Goal: Feedback & Contribution: Leave review/rating

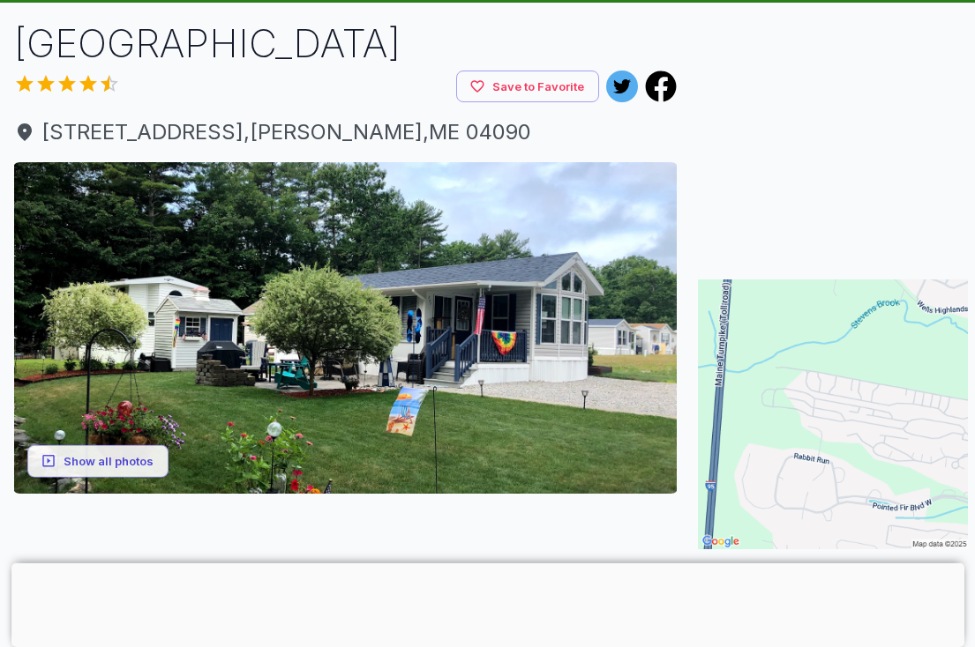
scroll to position [112, 0]
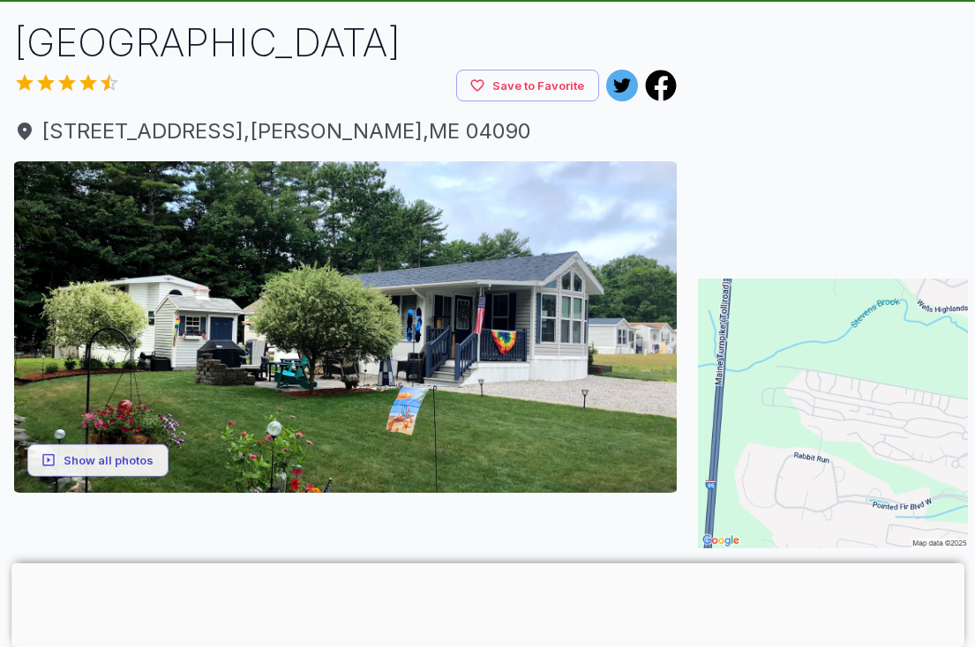
click at [71, 85] on div at bounding box center [235, 85] width 442 height 26
click at [92, 91] on div at bounding box center [235, 85] width 442 height 26
click at [91, 90] on div at bounding box center [235, 85] width 442 height 26
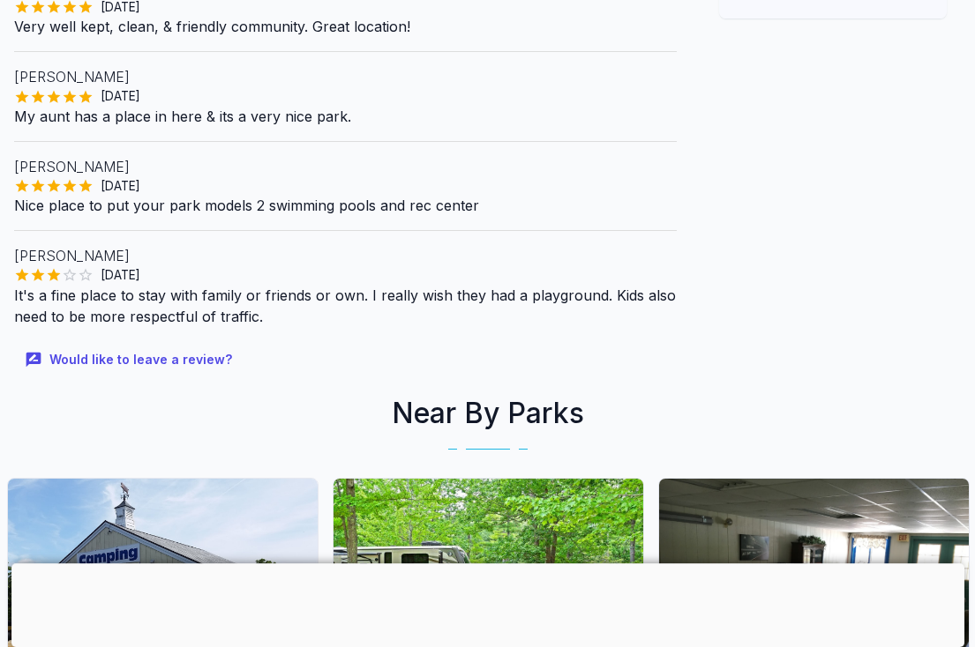
scroll to position [864, 0]
click at [96, 358] on button "Would like to leave a review?" at bounding box center [130, 360] width 232 height 38
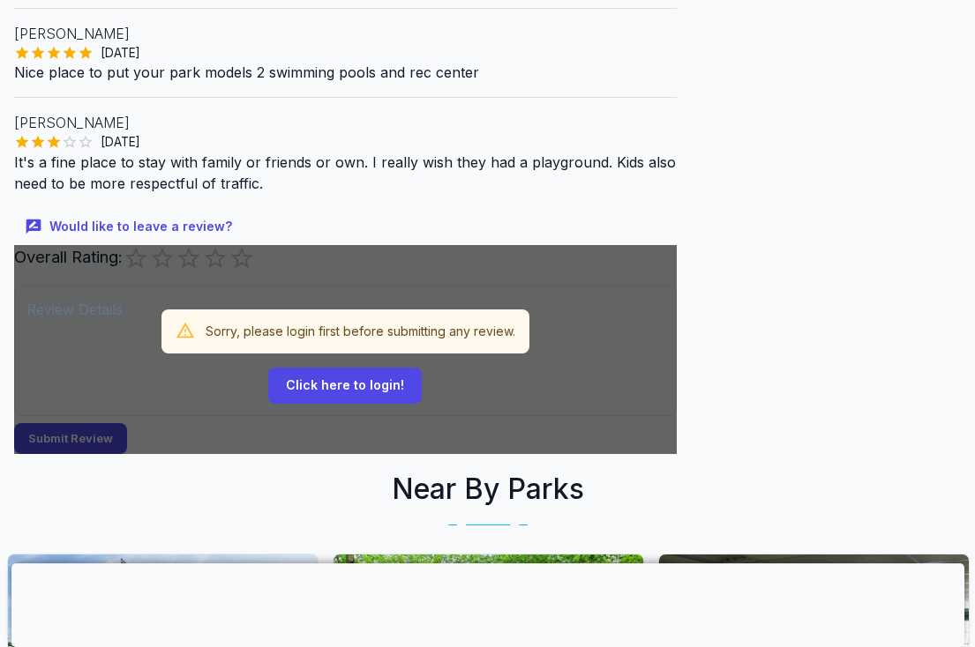
scroll to position [992, 0]
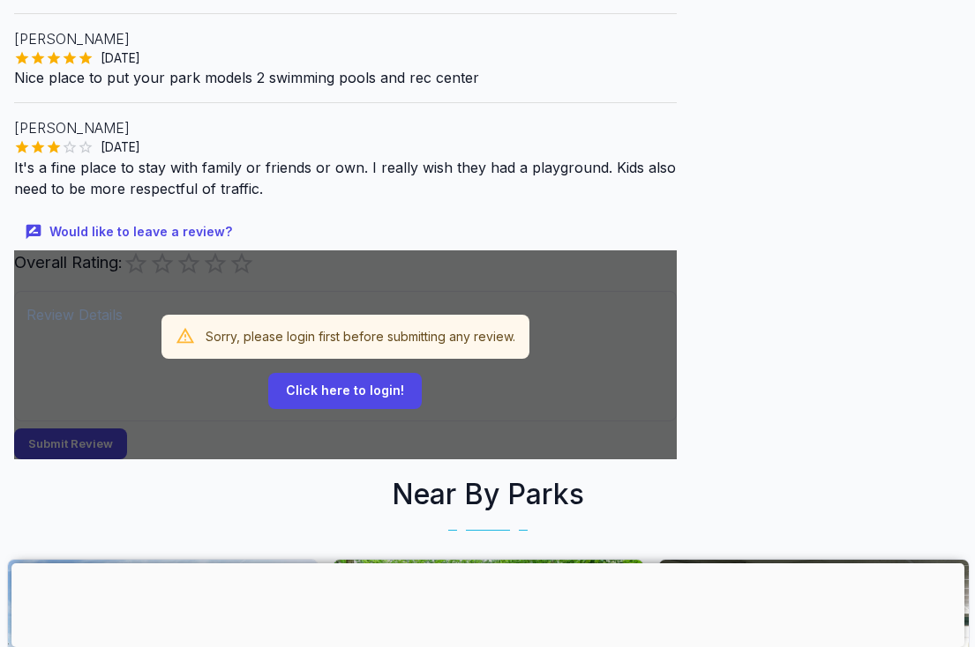
click at [371, 386] on button "Click here to login!" at bounding box center [344, 391] width 153 height 36
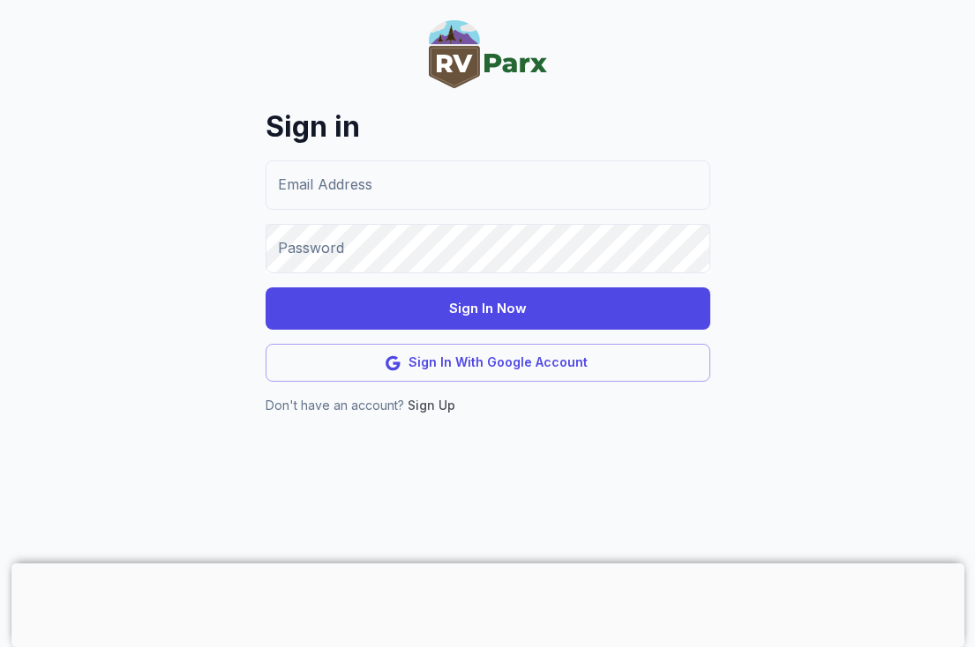
scroll to position [106, 0]
click at [510, 382] on button "Sign In With Google Account" at bounding box center [487, 363] width 445 height 38
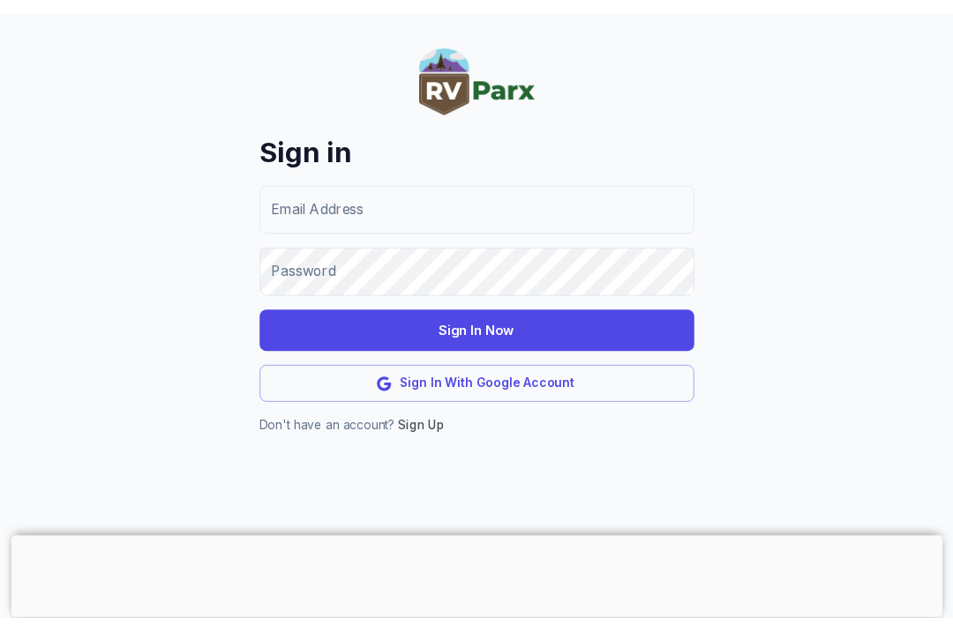
scroll to position [114, 0]
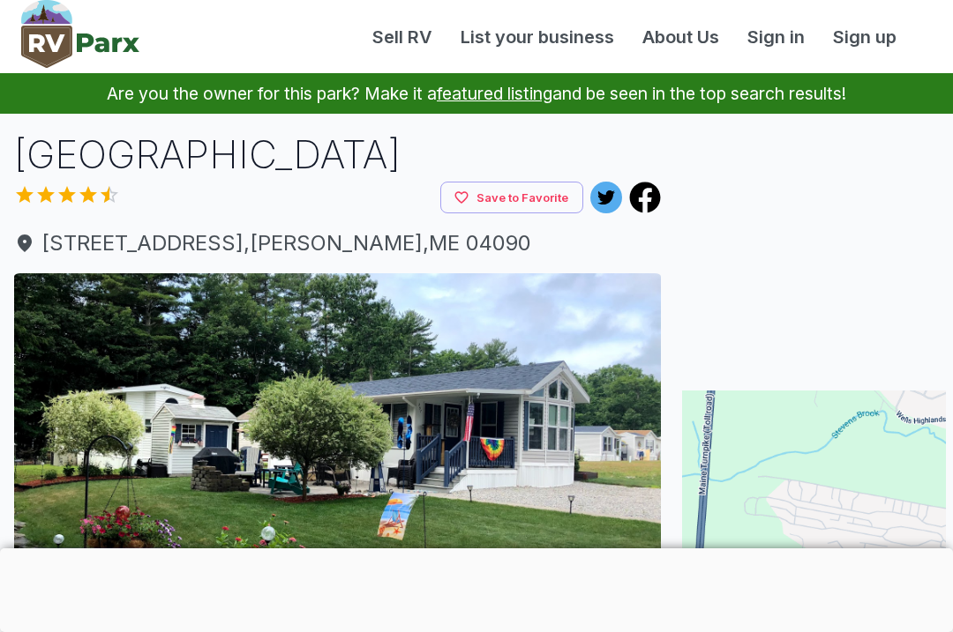
scroll to position [76, 0]
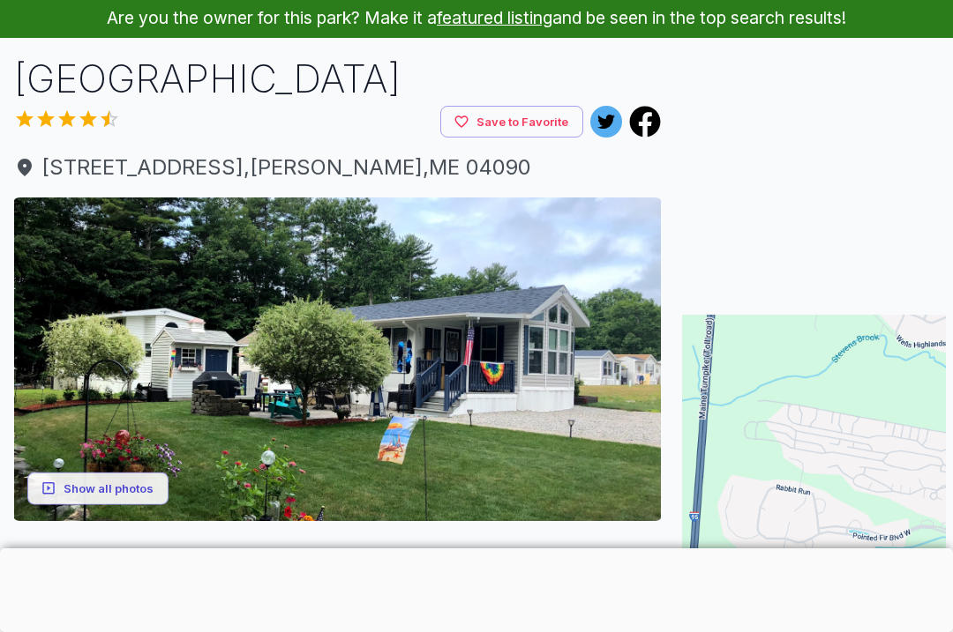
click at [524, 392] on img at bounding box center [337, 360] width 646 height 324
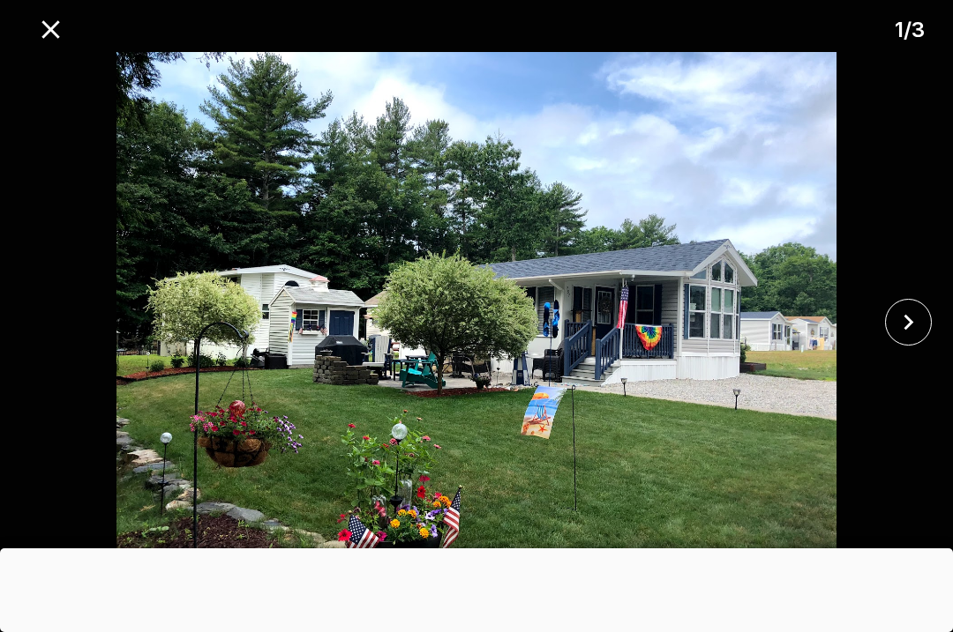
click at [918, 332] on icon "close" at bounding box center [908, 322] width 31 height 31
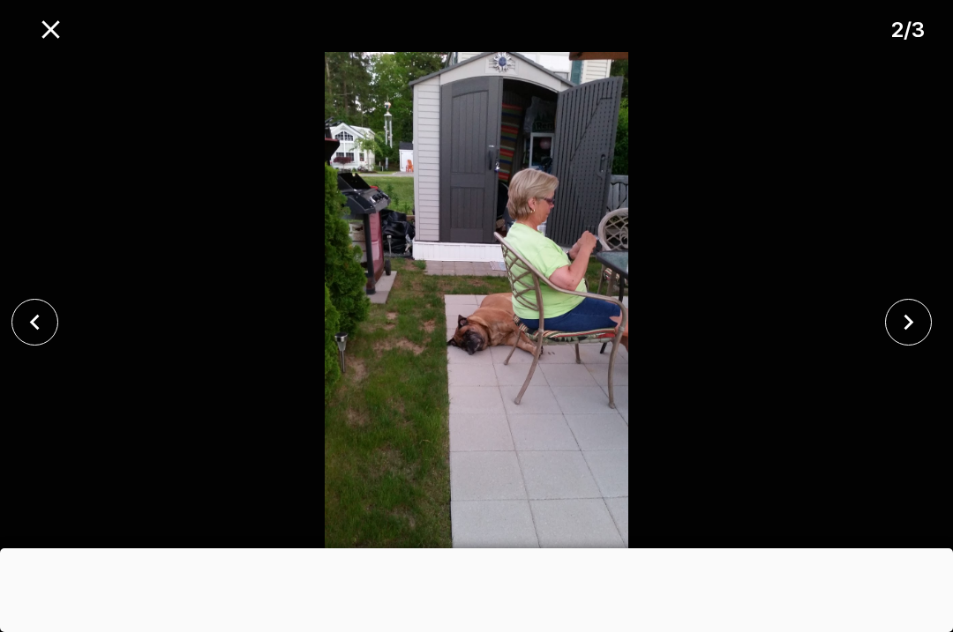
click at [906, 326] on icon "close" at bounding box center [908, 322] width 10 height 16
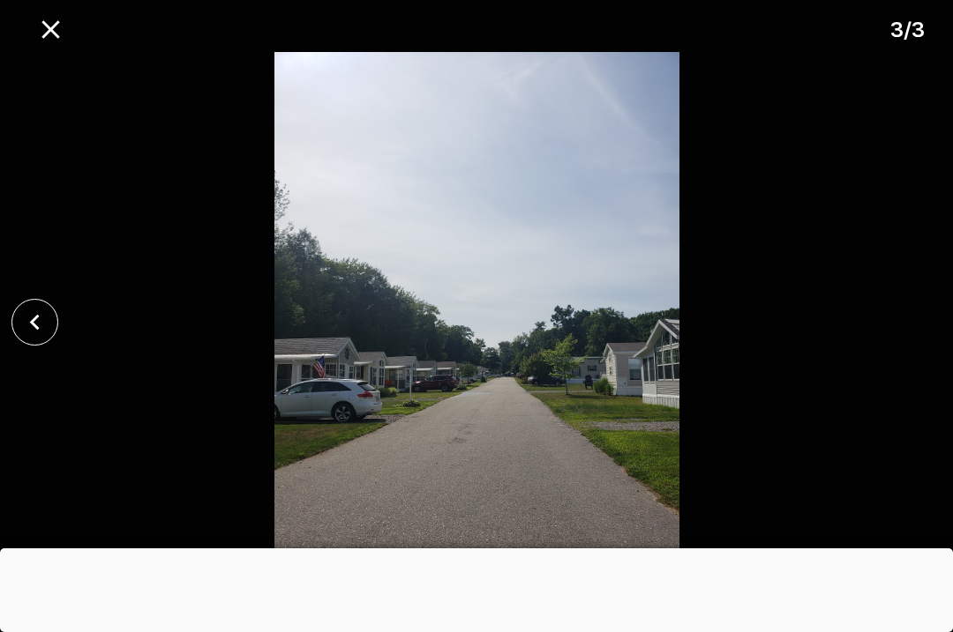
click at [42, 334] on icon "close" at bounding box center [34, 322] width 31 height 31
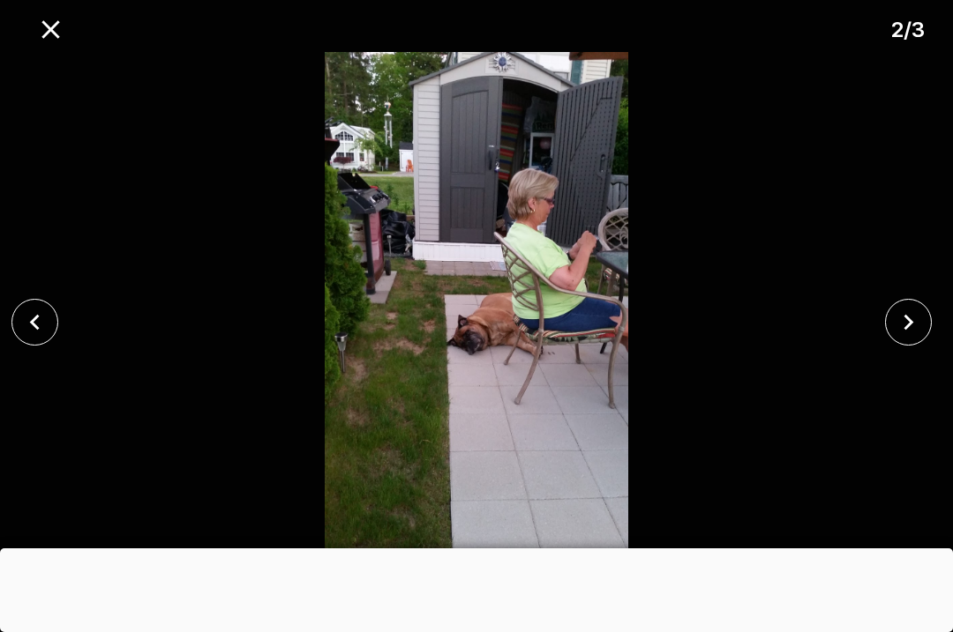
click at [35, 319] on icon "close" at bounding box center [34, 322] width 10 height 16
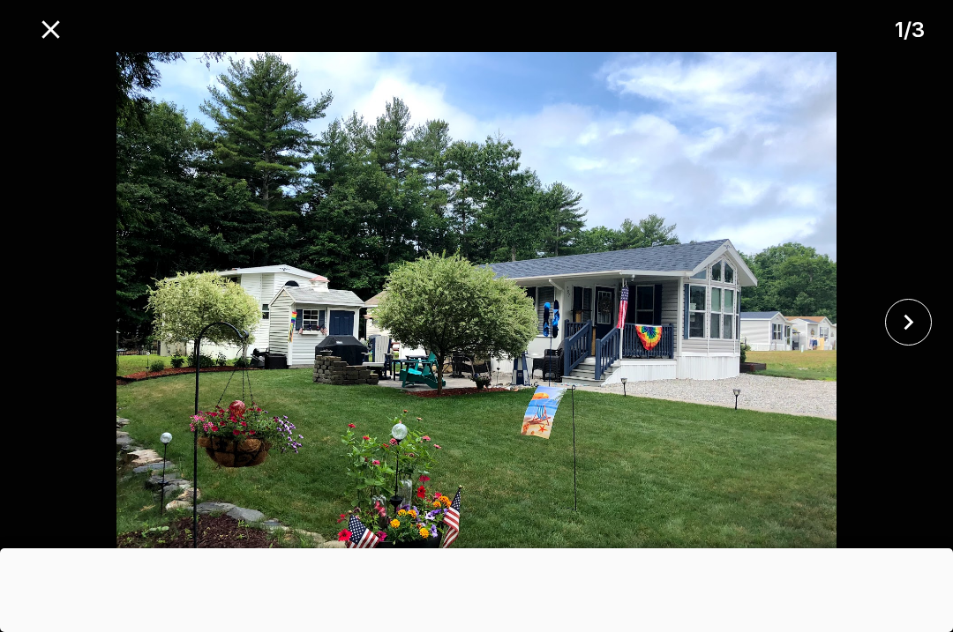
click at [323, 549] on div at bounding box center [476, 549] width 953 height 0
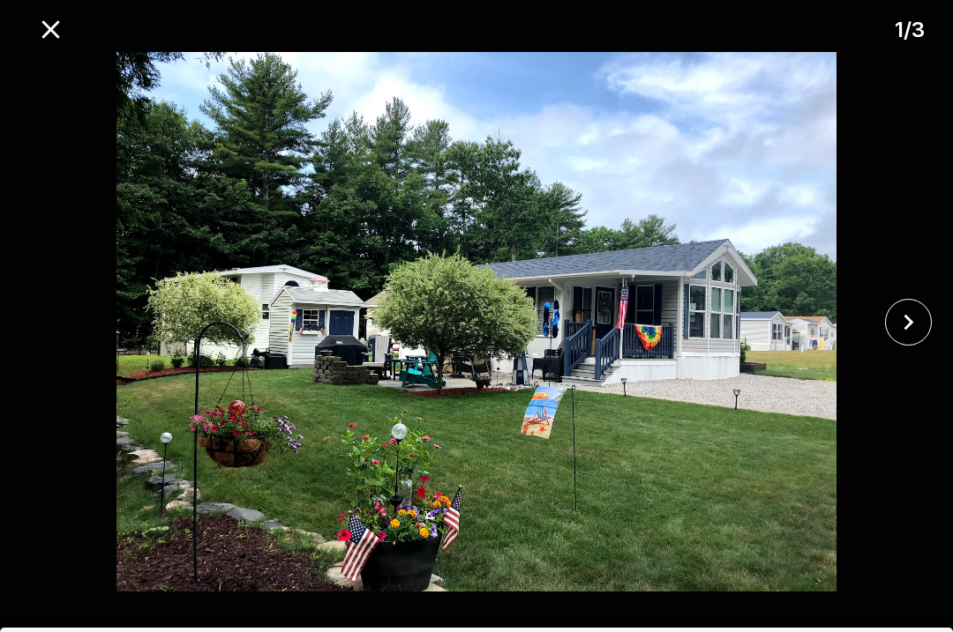
click at [53, 38] on icon "close" at bounding box center [50, 29] width 31 height 31
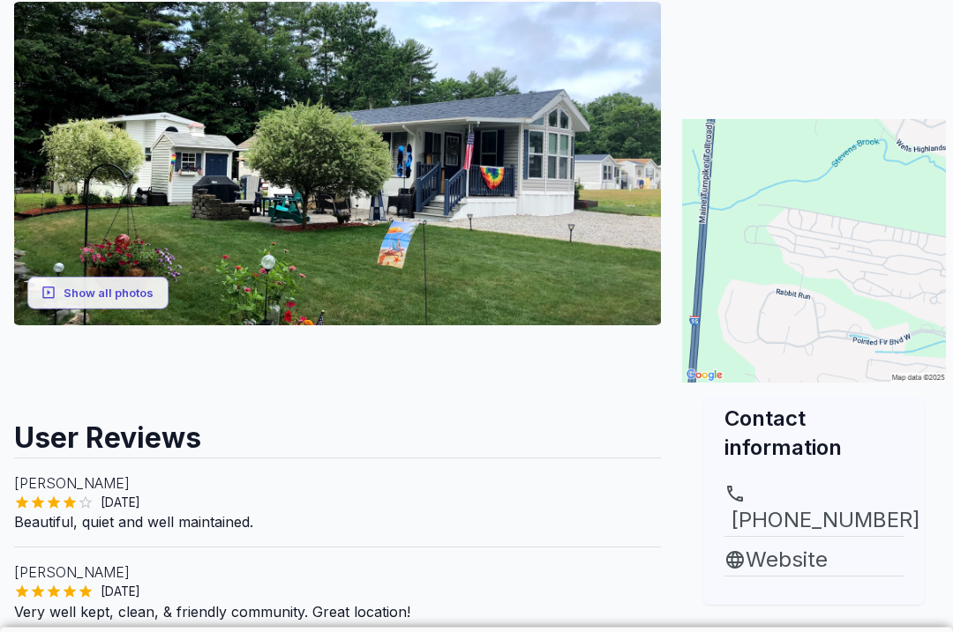
scroll to position [272, 0]
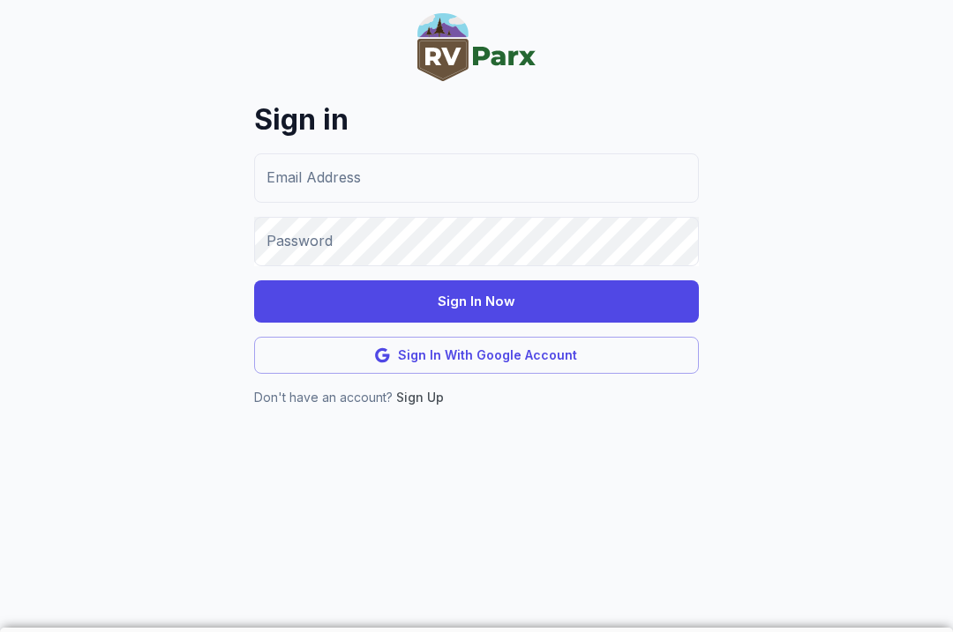
scroll to position [110, 0]
